Goal: Transaction & Acquisition: Register for event/course

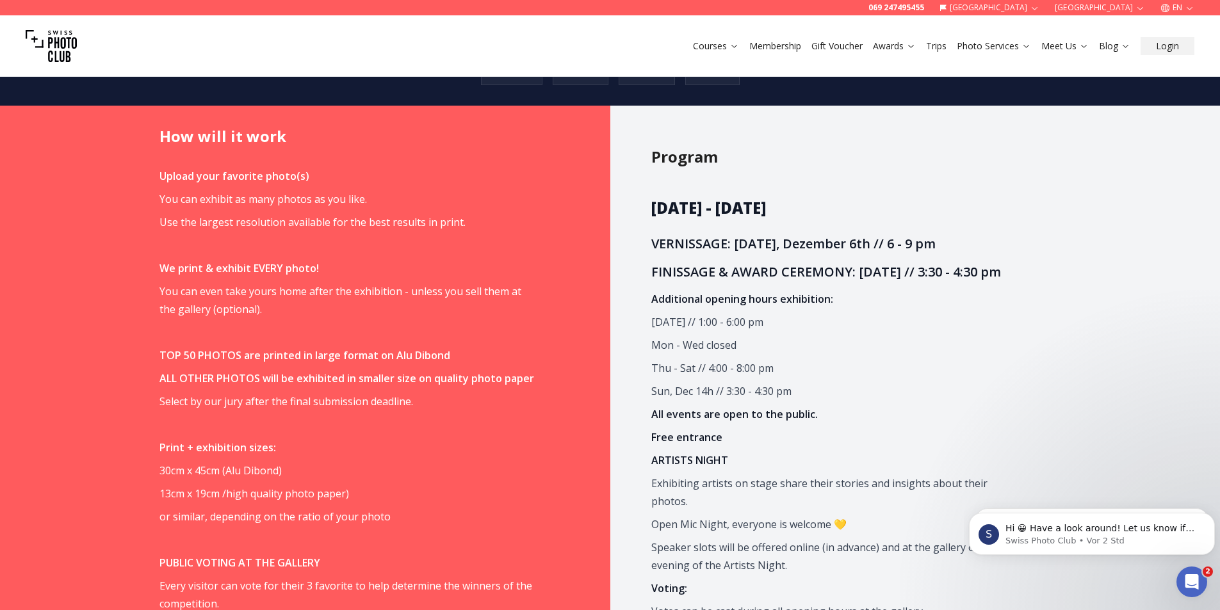
scroll to position [1025, 0]
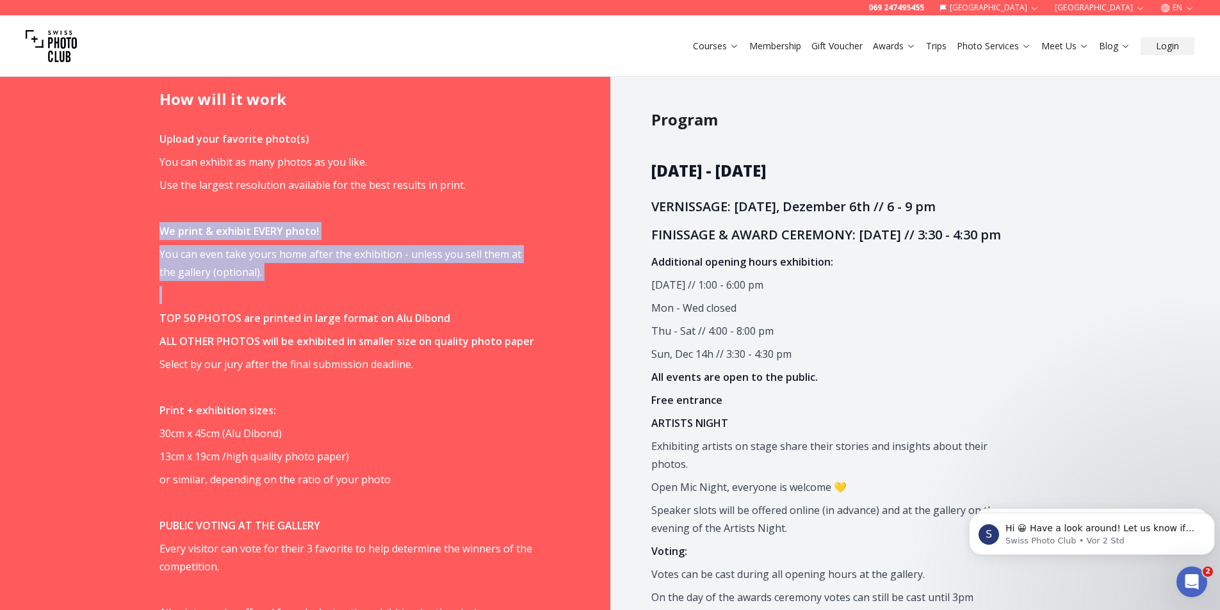
drag, startPoint x: 373, startPoint y: 168, endPoint x: 382, endPoint y: 245, distance: 78.0
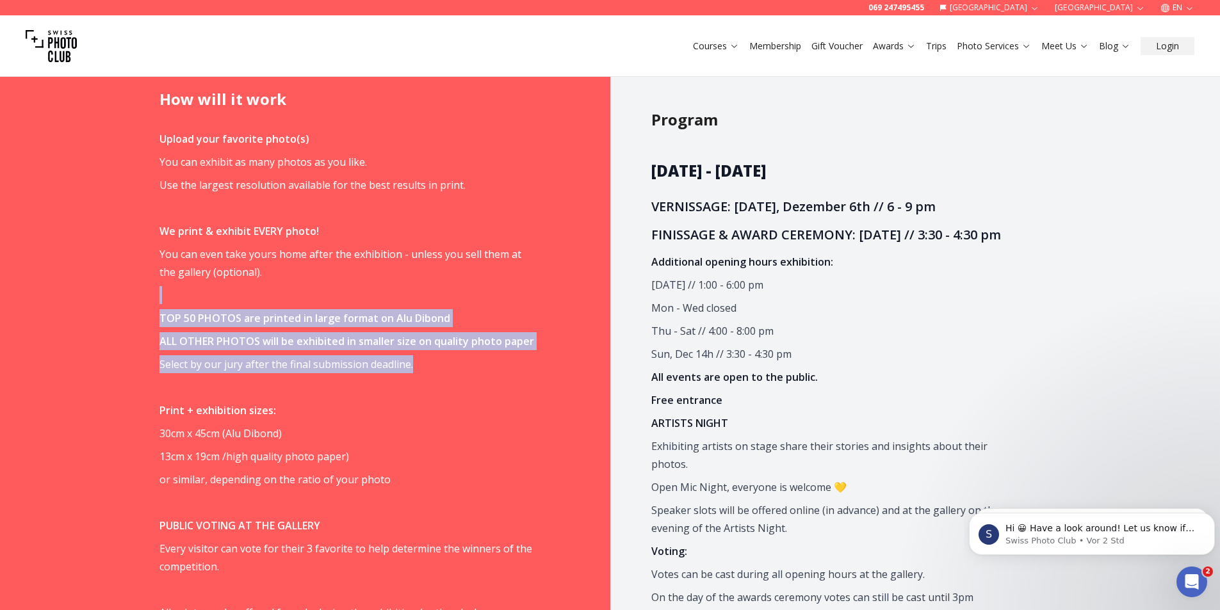
drag, startPoint x: 382, startPoint y: 245, endPoint x: 426, endPoint y: 323, distance: 88.9
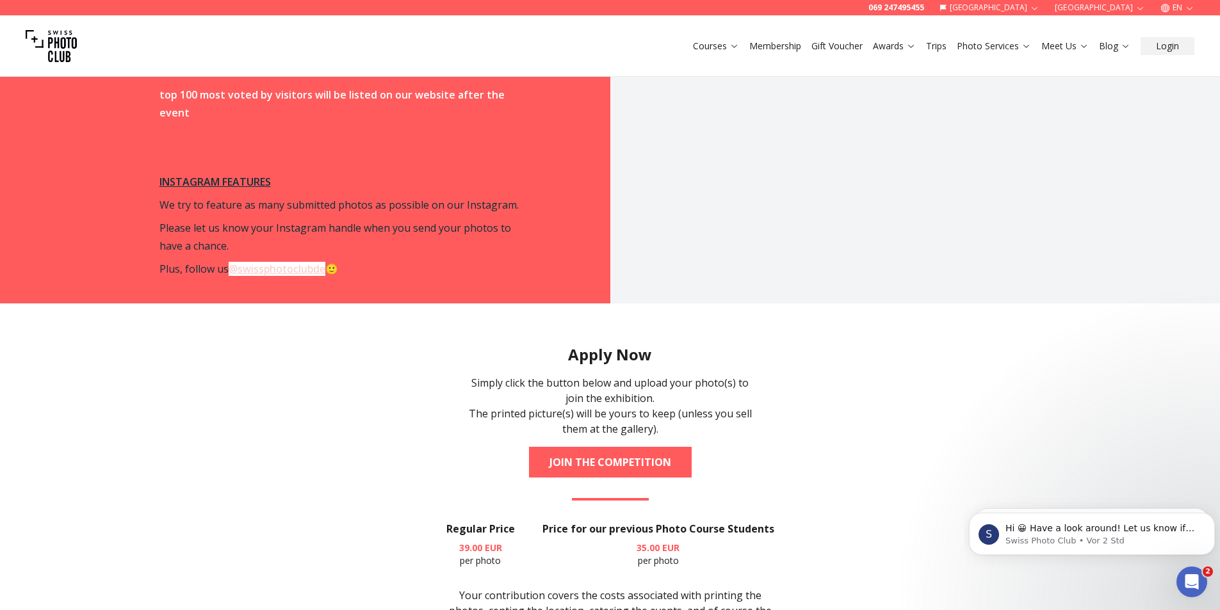
scroll to position [2241, 0]
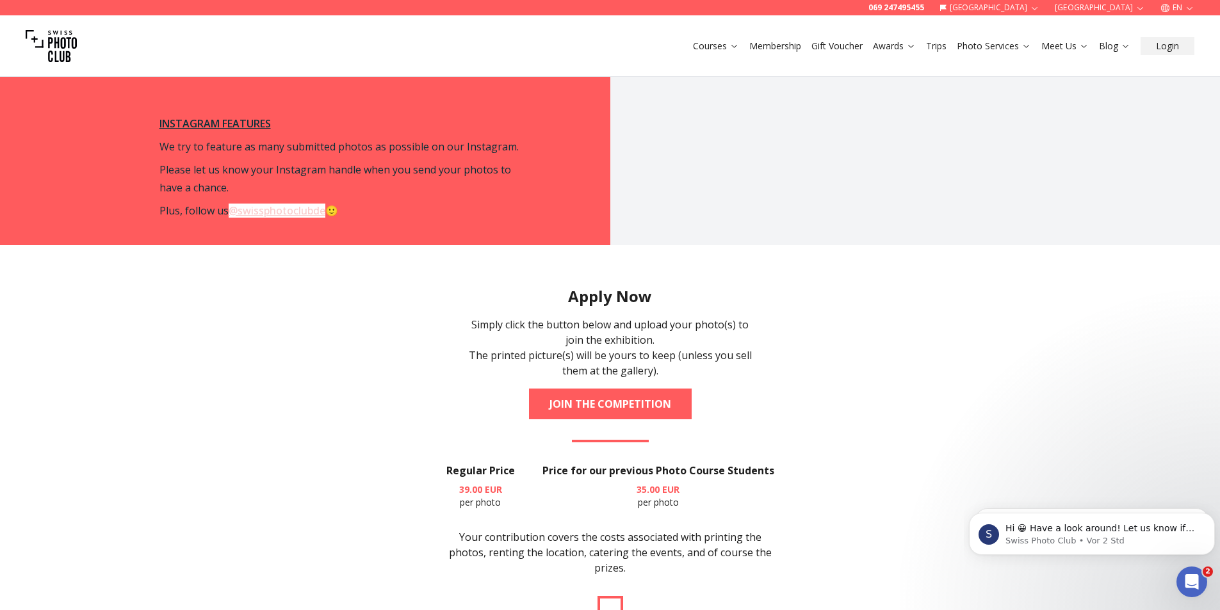
click at [867, 340] on section "Apply Now Simply click the button below and upload your photo(s) to join the ex…" at bounding box center [610, 534] width 820 height 579
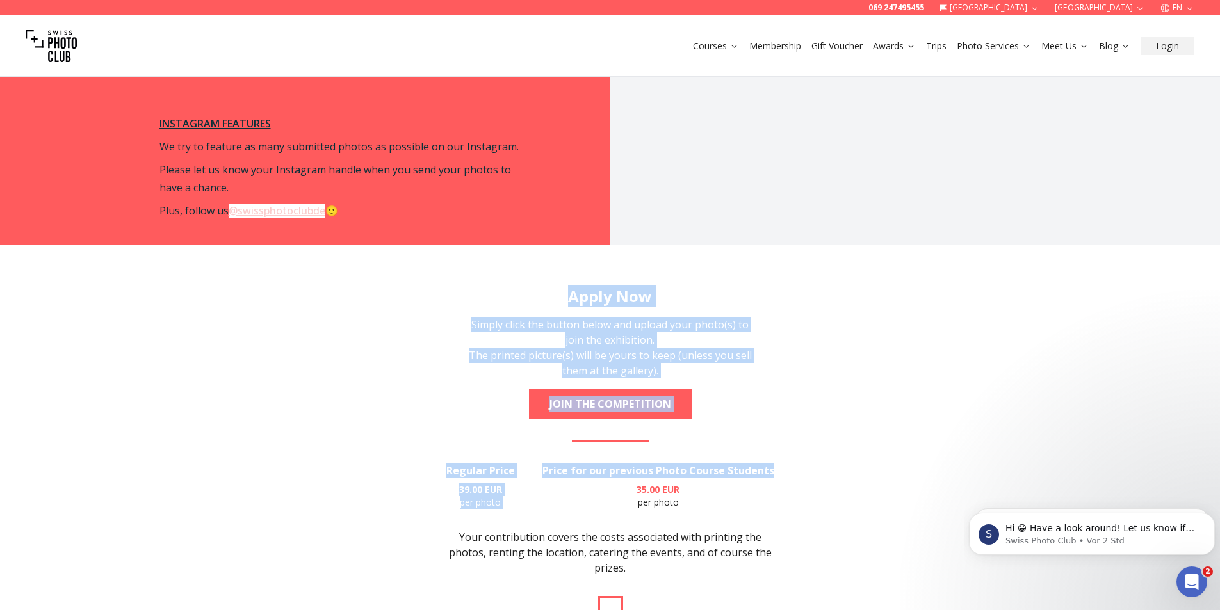
drag, startPoint x: 558, startPoint y: 222, endPoint x: 885, endPoint y: 342, distance: 348.1
click at [885, 342] on section "Apply Now Simply click the button below and upload your photo(s) to join the ex…" at bounding box center [610, 534] width 820 height 579
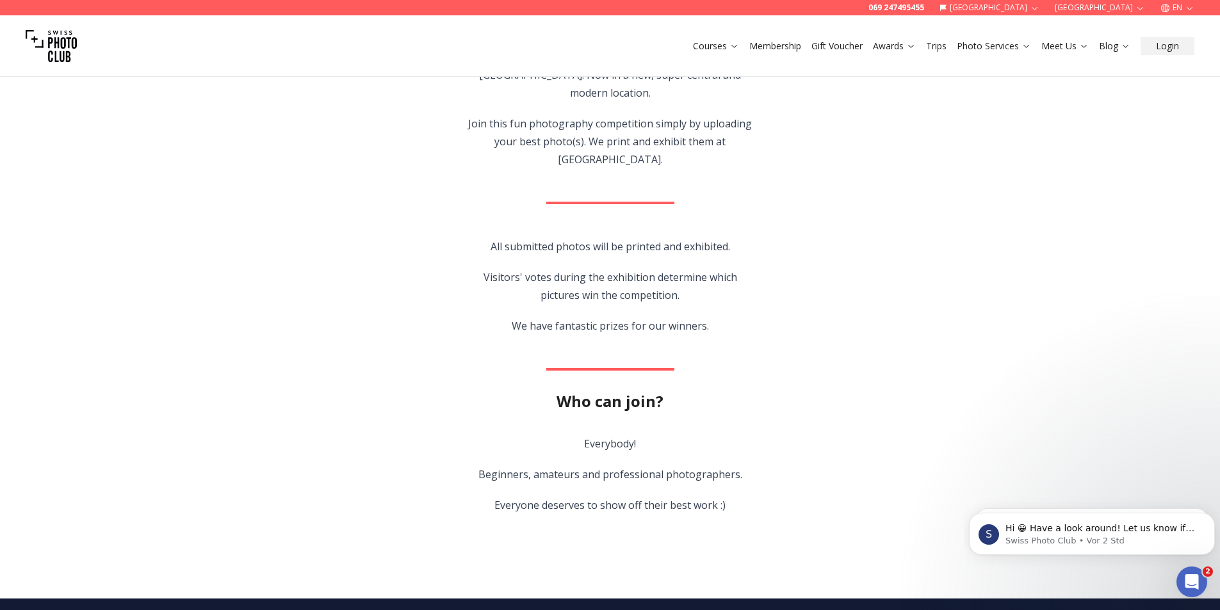
scroll to position [123, 0]
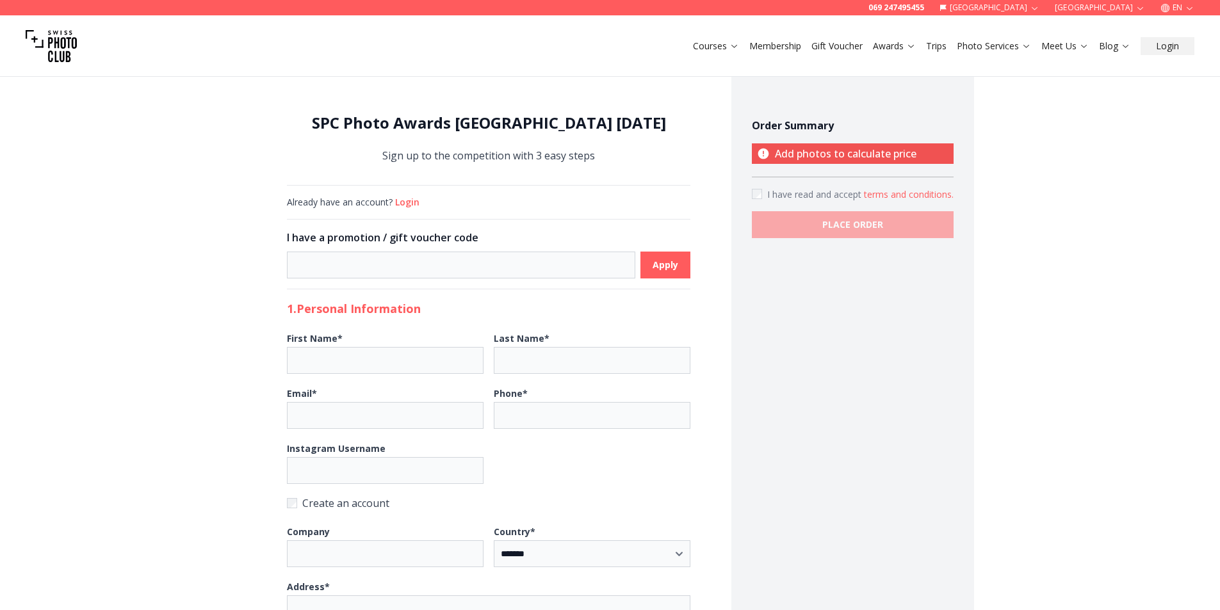
select select "*******"
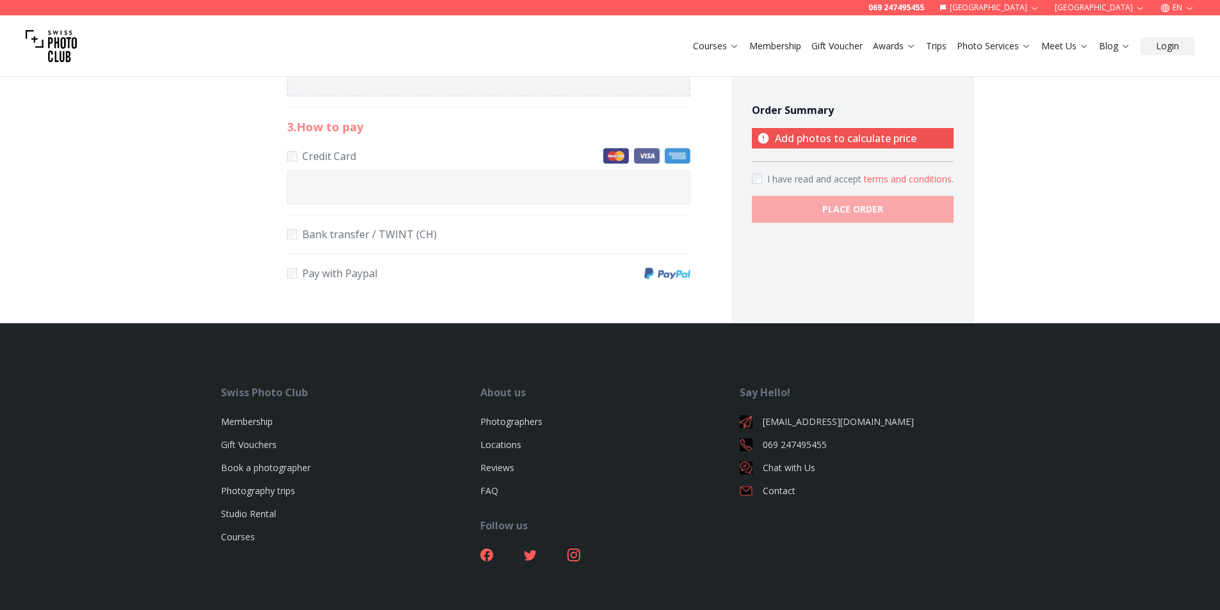
scroll to position [576, 0]
